Goal: Task Accomplishment & Management: Manage account settings

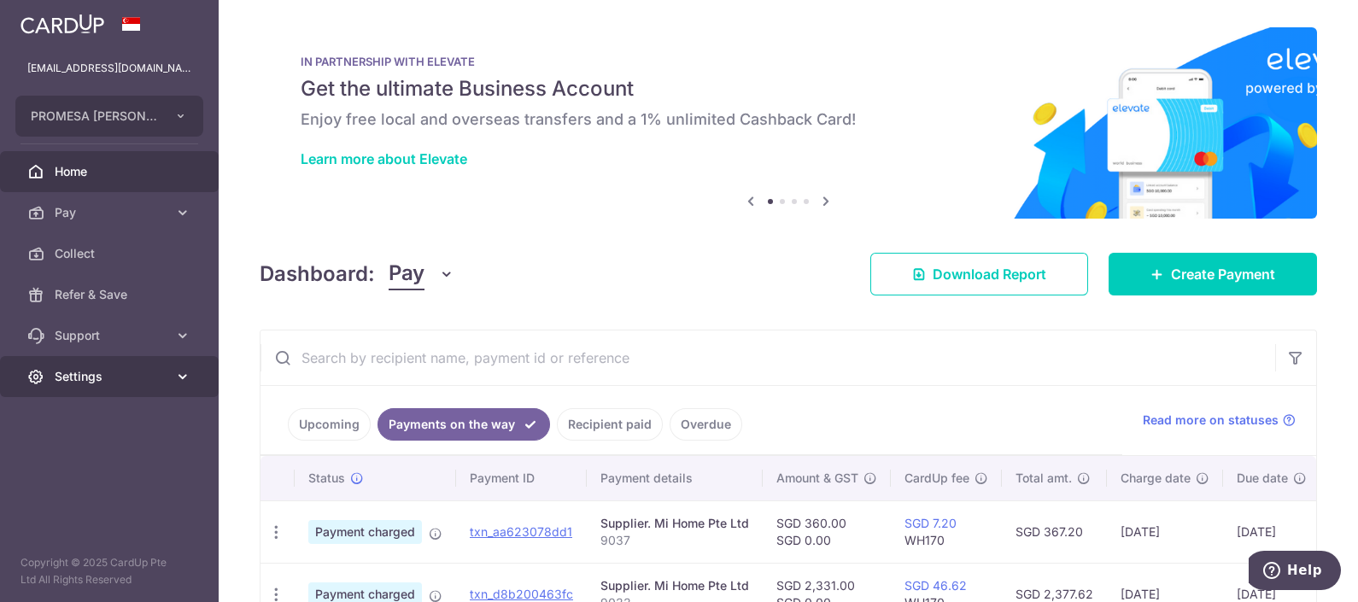
click at [67, 378] on span "Settings" at bounding box center [111, 376] width 113 height 17
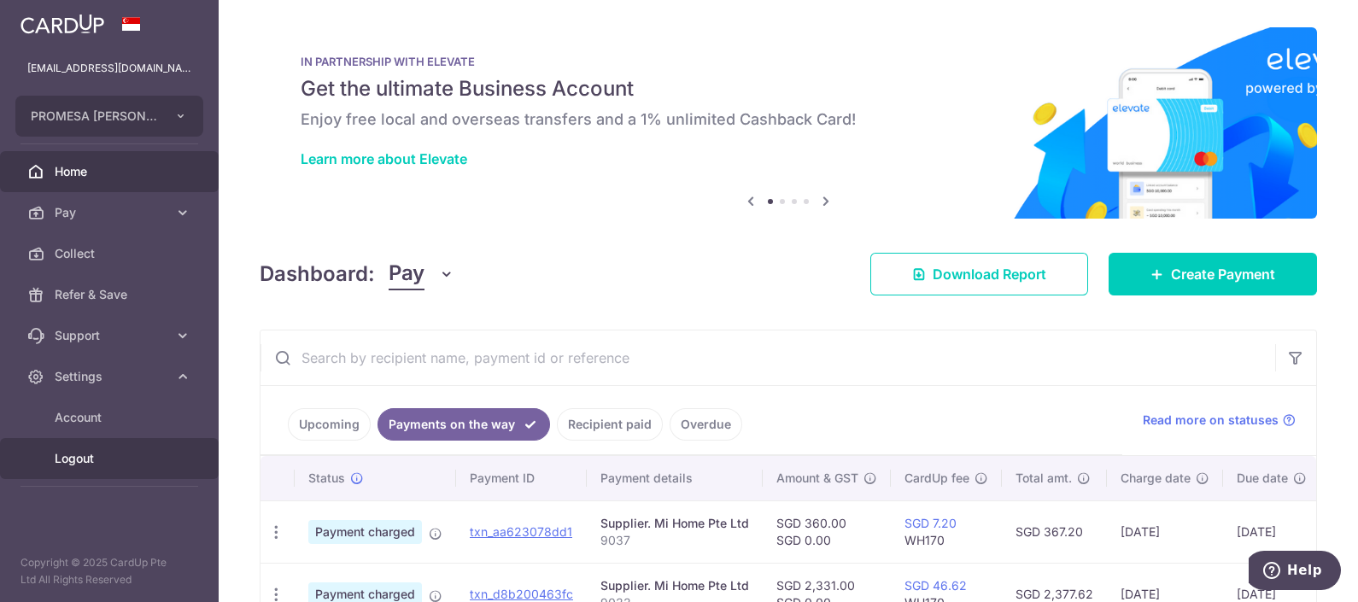
click at [92, 470] on link "Logout" at bounding box center [109, 458] width 219 height 41
